Goal: Task Accomplishment & Management: Complete application form

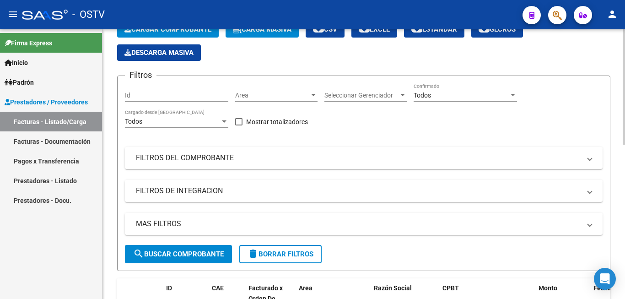
scroll to position [40, 0]
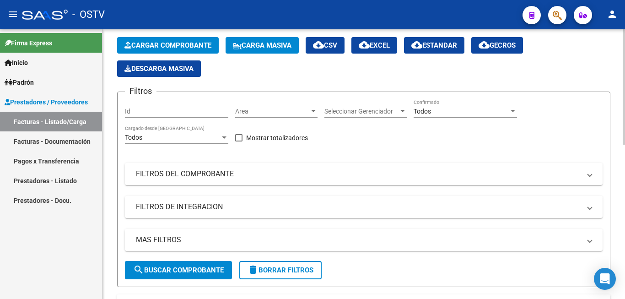
click at [184, 43] on span "Cargar Comprobante" at bounding box center [167, 45] width 87 height 8
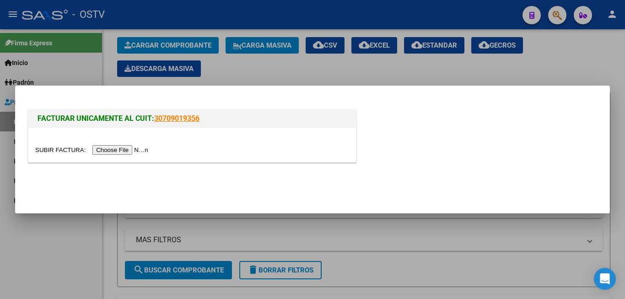
click at [128, 146] on input "file" at bounding box center [93, 150] width 116 height 10
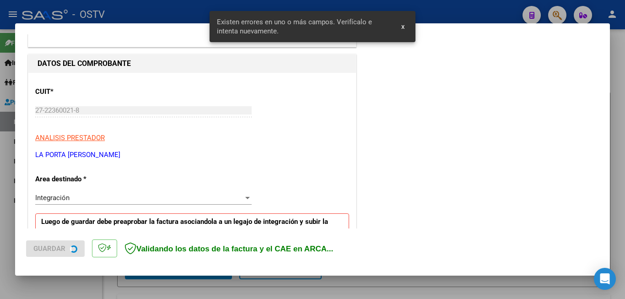
scroll to position [221, 0]
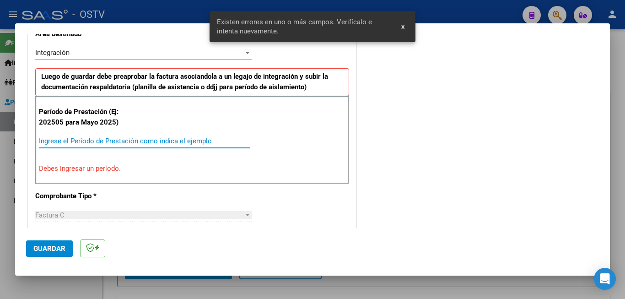
click at [113, 140] on input "Ingrese el Período de Prestación como indica el ejemplo" at bounding box center [144, 141] width 211 height 8
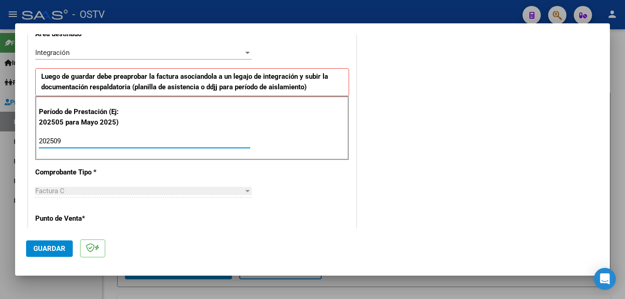
type input "202509"
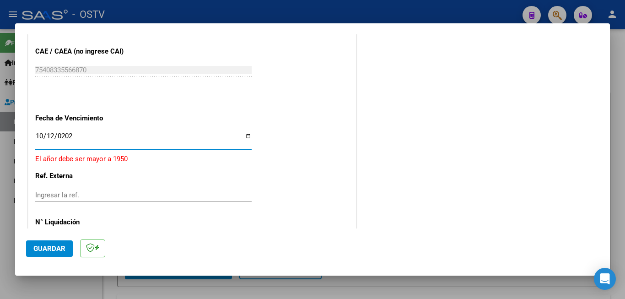
type input "[DATE]"
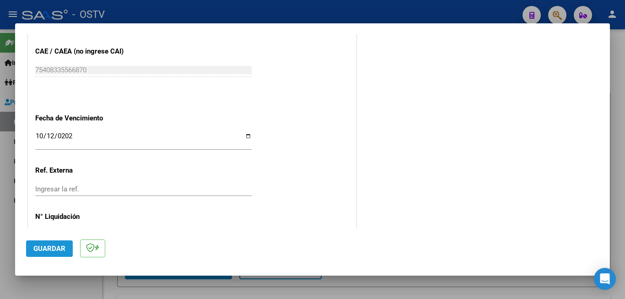
click at [68, 243] on button "Guardar" at bounding box center [49, 248] width 47 height 16
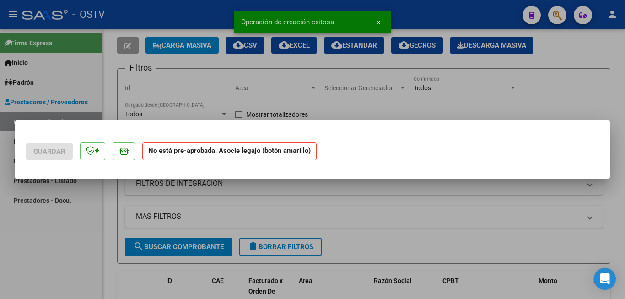
scroll to position [0, 0]
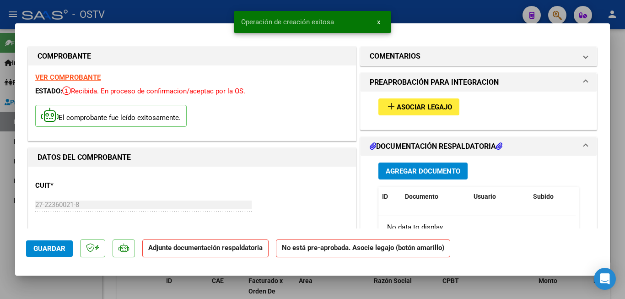
click at [399, 111] on span "Asociar Legajo" at bounding box center [424, 107] width 55 height 8
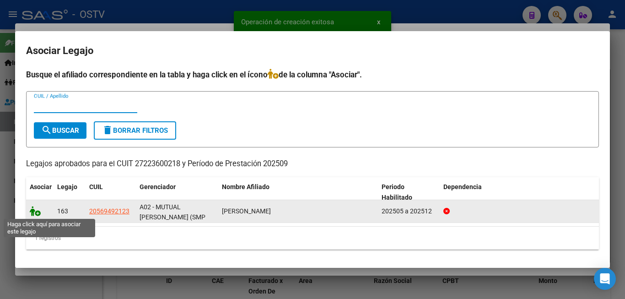
click at [36, 207] on icon at bounding box center [35, 211] width 11 height 10
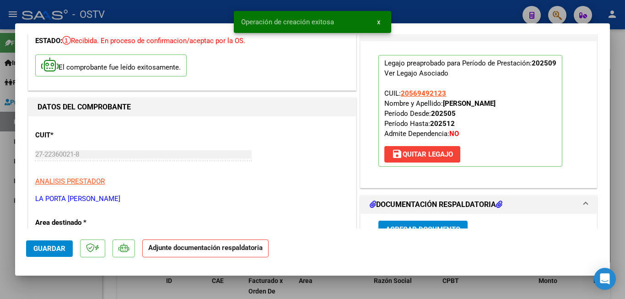
scroll to position [137, 0]
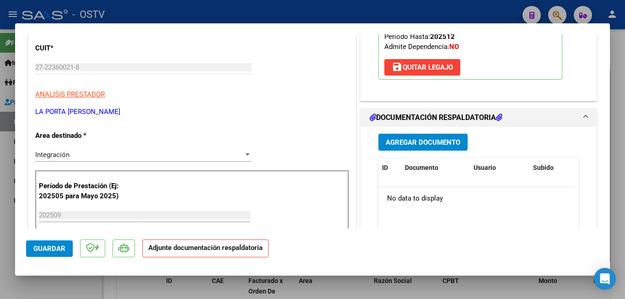
click at [433, 142] on span "Agregar Documento" at bounding box center [423, 142] width 75 height 8
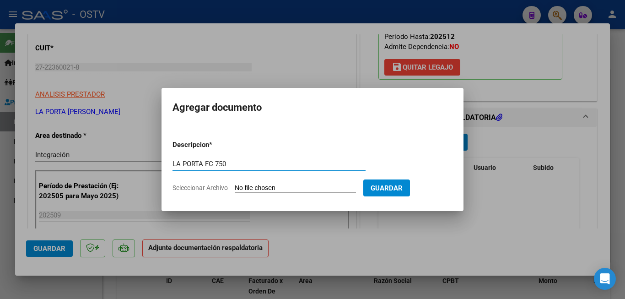
type input "LA PORTA FC 750"
click at [269, 183] on form "Descripcion * LA PORTA FC 750 Escriba aquí una descripcion Seleccionar Archivo …" at bounding box center [313, 166] width 280 height 67
click at [270, 189] on input "Seleccionar Archivo" at bounding box center [295, 188] width 121 height 9
type input "C:\fakepath\LA PORTA FC 750.pdf"
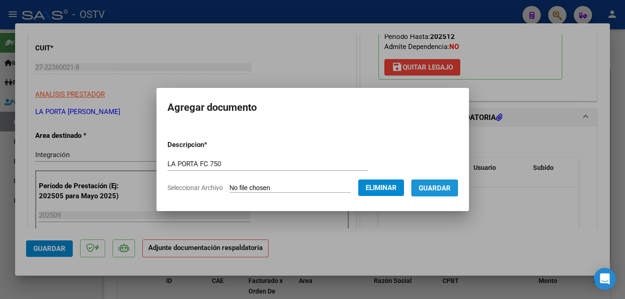
click at [443, 194] on button "Guardar" at bounding box center [434, 187] width 47 height 17
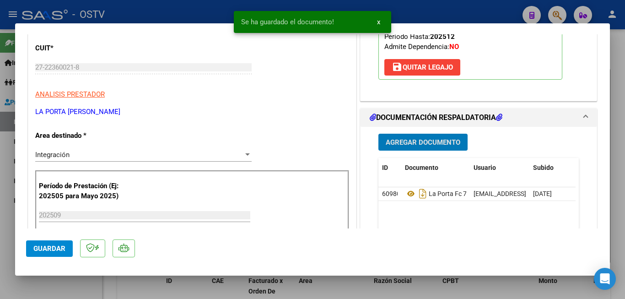
click at [433, 148] on button "Agregar Documento" at bounding box center [422, 142] width 89 height 17
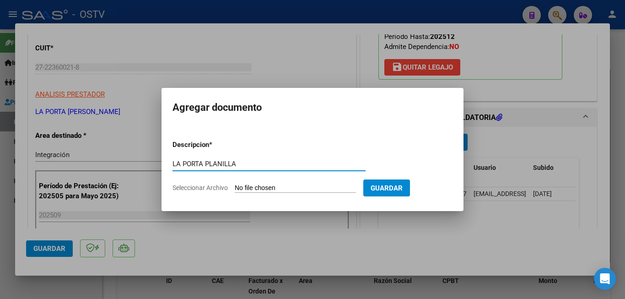
type input "LA PORTA PLANILLA"
click at [312, 186] on input "Seleccionar Archivo" at bounding box center [295, 188] width 121 height 9
type input "C:\fakepath\LA PORTA PLANILLA.pdf"
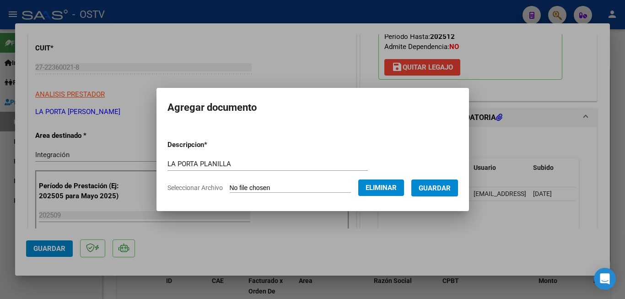
click at [447, 194] on button "Guardar" at bounding box center [434, 187] width 47 height 17
